Goal: Task Accomplishment & Management: Use online tool/utility

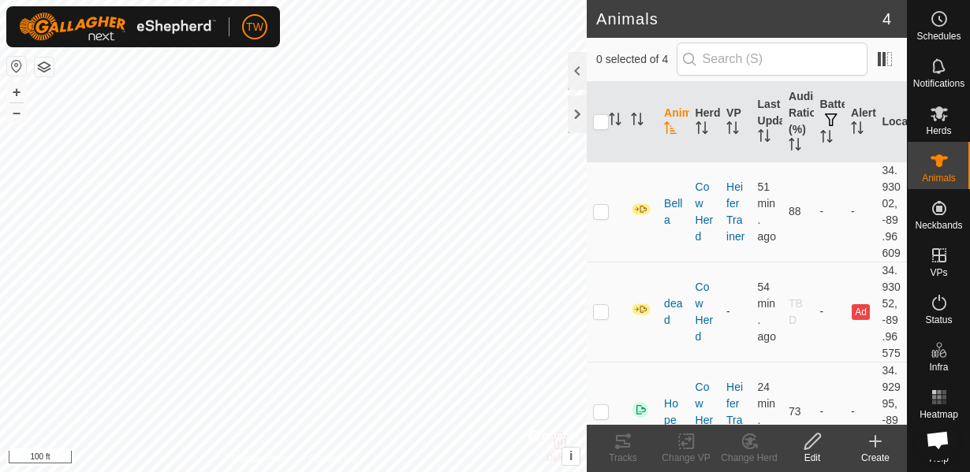
scroll to position [926, 0]
click at [929, 151] on es-animals-svg-icon at bounding box center [939, 160] width 28 height 25
click at [942, 167] on icon at bounding box center [939, 160] width 19 height 19
click at [606, 218] on p-checkbox at bounding box center [601, 211] width 16 height 13
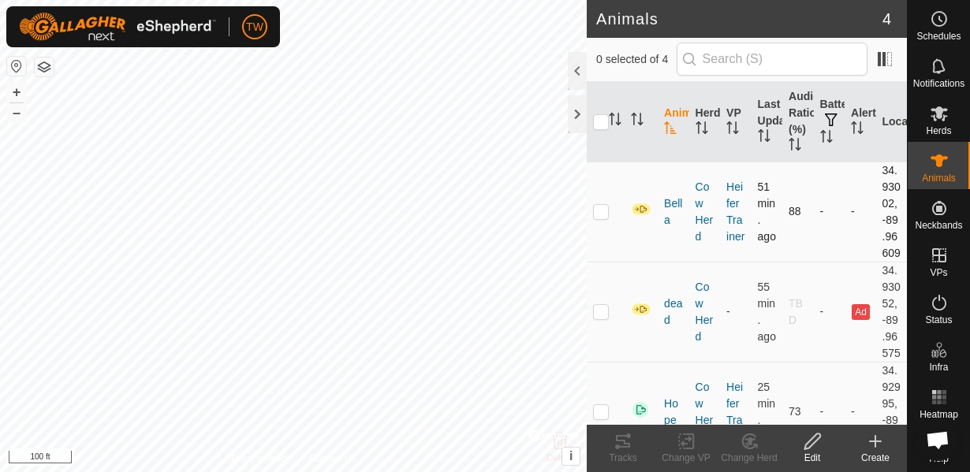
checkbox input "true"
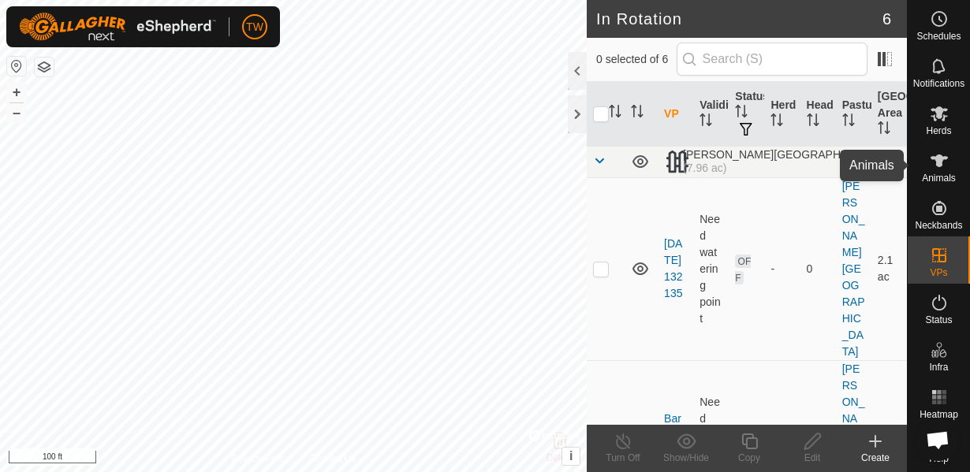
click at [940, 170] on icon at bounding box center [939, 160] width 19 height 19
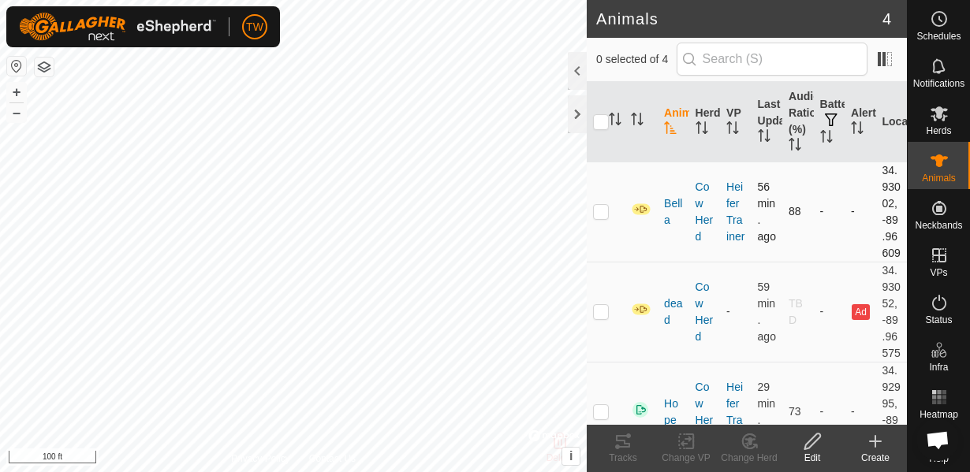
click at [604, 235] on td at bounding box center [606, 212] width 38 height 100
checkbox input "true"
click at [633, 446] on tracks-svg-icon at bounding box center [622, 441] width 63 height 19
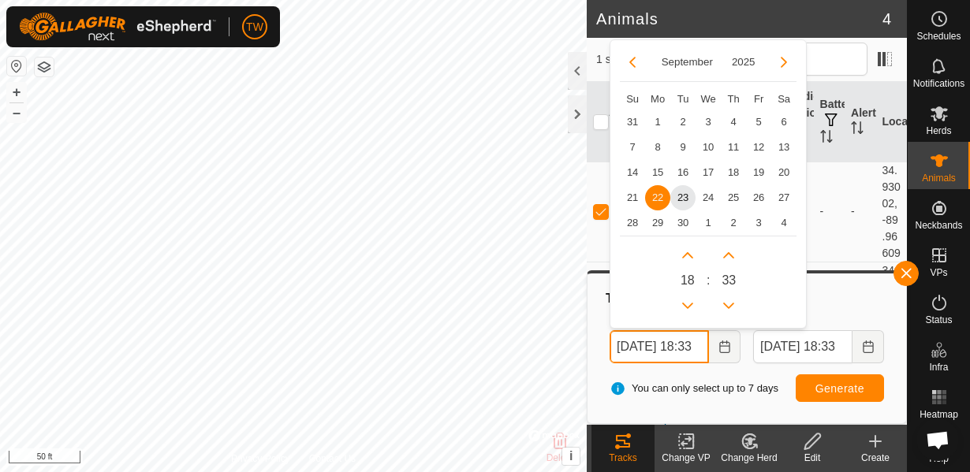
click at [647, 345] on input "[DATE] 18:33" at bounding box center [659, 346] width 99 height 33
click at [683, 207] on span "23" at bounding box center [682, 197] width 25 height 25
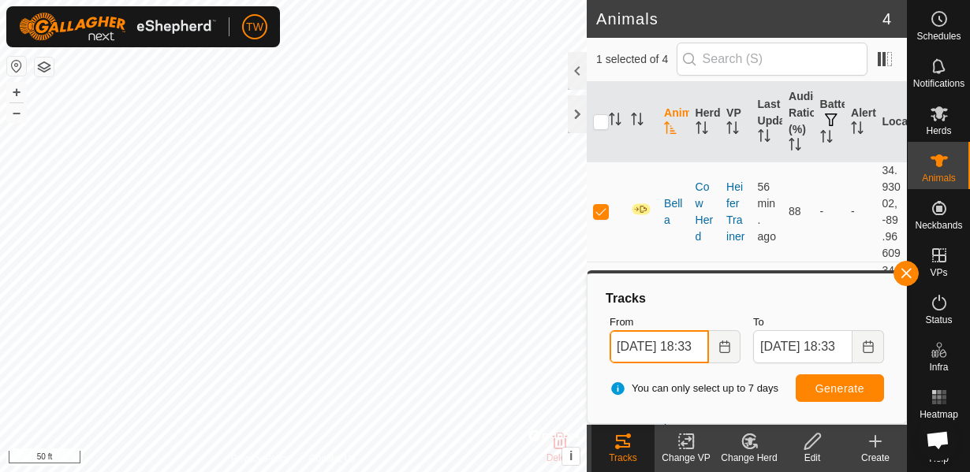
scroll to position [0, 21]
click at [687, 348] on input "[DATE] 18:33" at bounding box center [659, 346] width 99 height 33
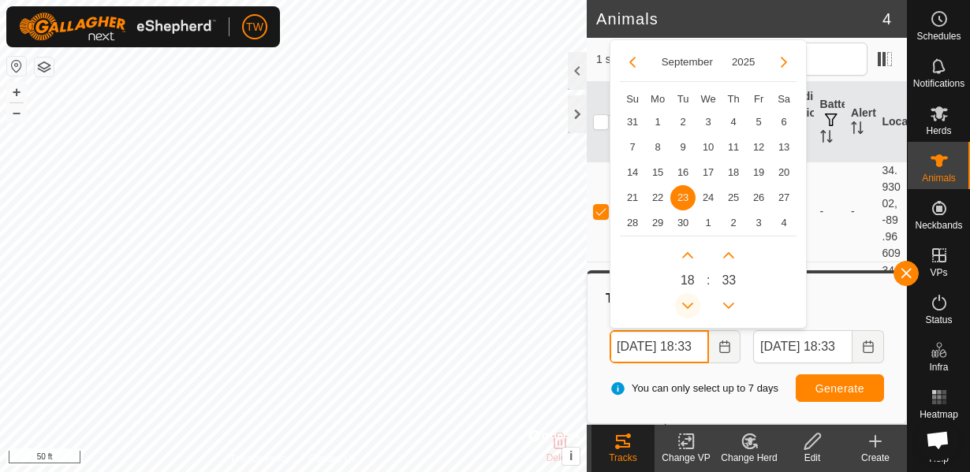
click at [688, 303] on button "Previous Hour" at bounding box center [687, 305] width 25 height 25
click at [688, 302] on button "Previous Hour" at bounding box center [687, 305] width 25 height 25
type input "Sep 23, 2025 16:33"
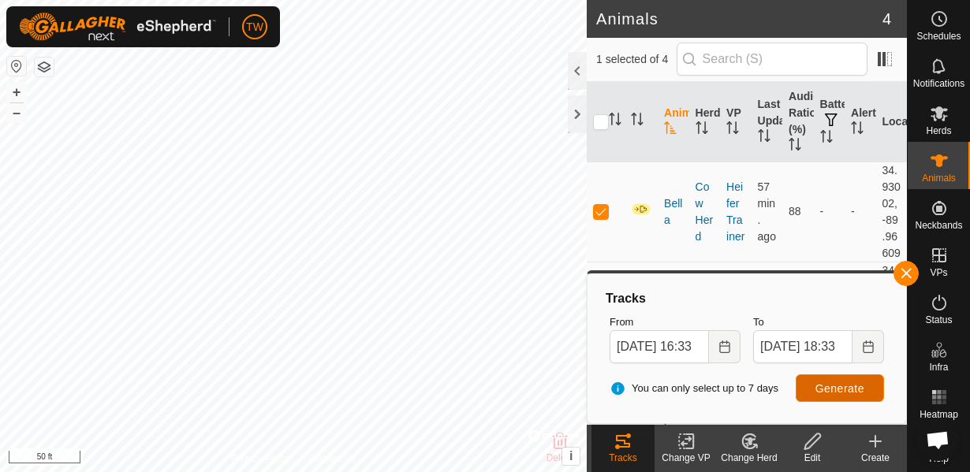
scroll to position [0, 0]
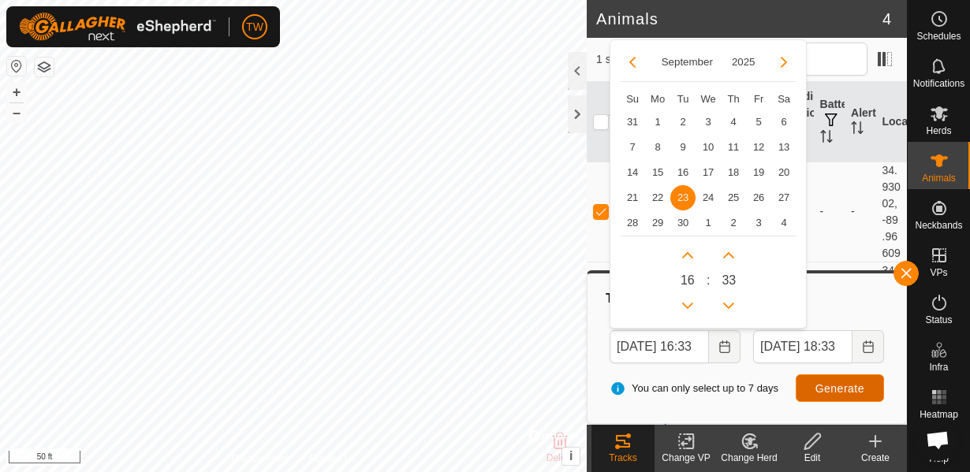
click at [862, 393] on span "Generate" at bounding box center [839, 388] width 49 height 13
